Goal: Find specific page/section

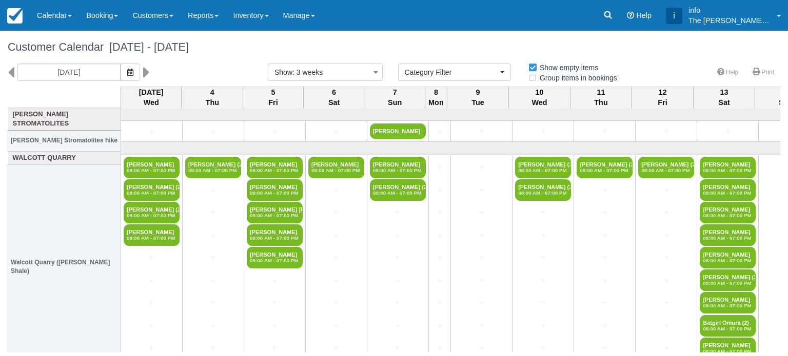
select select
click at [147, 15] on link "Customers" at bounding box center [152, 15] width 55 height 31
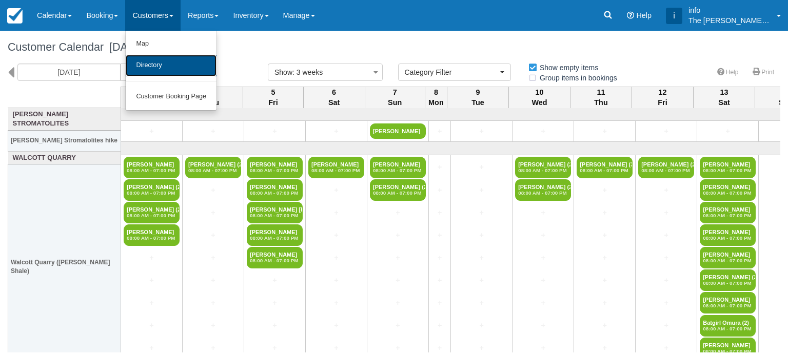
click at [164, 65] on link "Directory" at bounding box center [171, 66] width 91 height 22
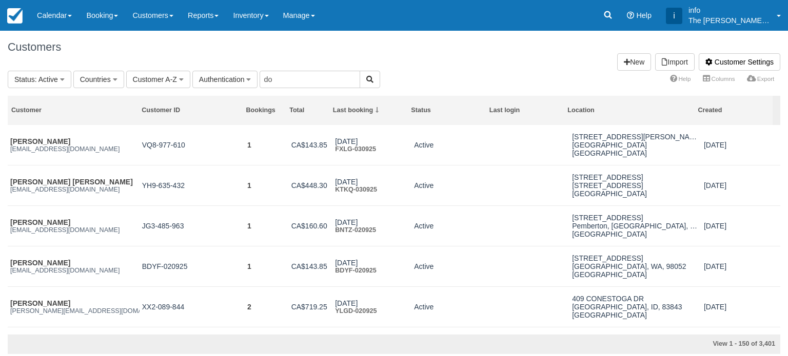
type input "d"
type input "ulrich"
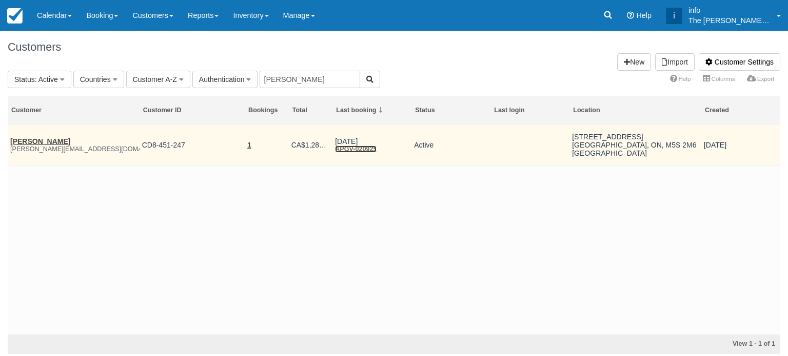
click at [351, 151] on link "APGV-020925" at bounding box center [356, 149] width 42 height 7
